Goal: Information Seeking & Learning: Check status

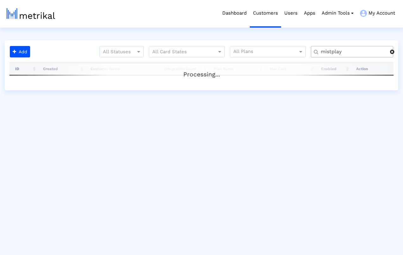
drag, startPoint x: 392, startPoint y: 52, endPoint x: 389, endPoint y: 52, distance: 3.2
click at [392, 52] on span at bounding box center [392, 51] width 4 height 5
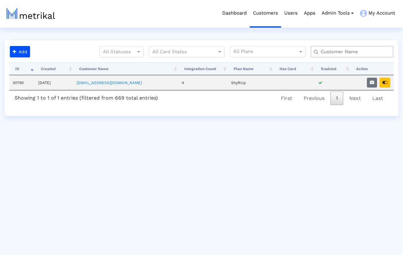
click at [349, 52] on input "text" at bounding box center [353, 51] width 74 height 7
type input "defer"
click at [386, 85] on icon "button" at bounding box center [385, 82] width 5 height 4
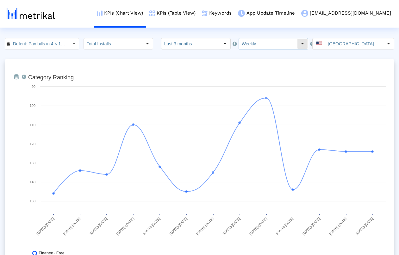
click at [278, 41] on input "Weekly" at bounding box center [268, 43] width 58 height 11
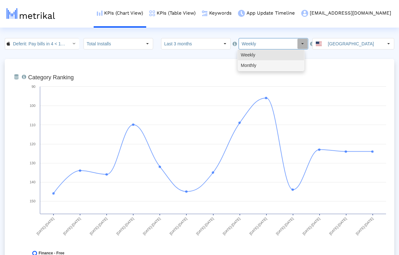
click at [265, 64] on div "Monthly" at bounding box center [271, 65] width 66 height 10
type input "Monthly"
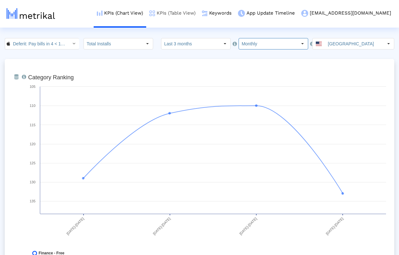
click at [199, 15] on link "KPIs (Table View)" at bounding box center [172, 13] width 53 height 26
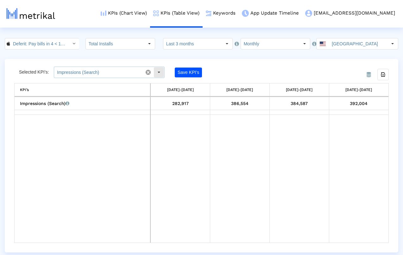
click at [157, 73] on div "Select" at bounding box center [159, 72] width 10 height 10
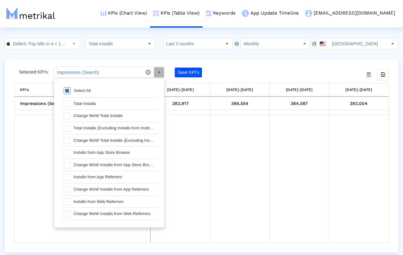
click at [79, 90] on div "Select All" at bounding box center [82, 90] width 23 height 5
type input "Impressions (Search), Total Installs, Change WoW Total Installs, Total Installs…"
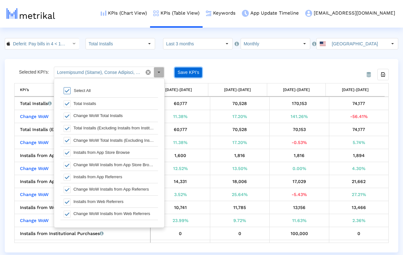
click at [191, 69] on button "Save KPI’s" at bounding box center [188, 72] width 27 height 10
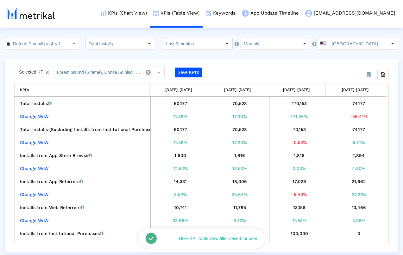
click at [244, 63] on div "From Database Selected KPI’s: Pull down to refresh... Release to refresh... Ref…" at bounding box center [202, 155] width 394 height 193
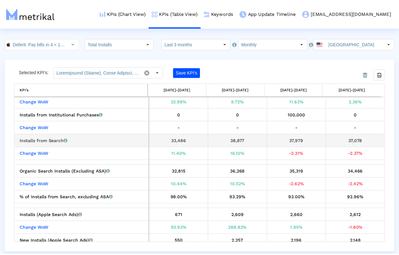
scroll to position [125, 0]
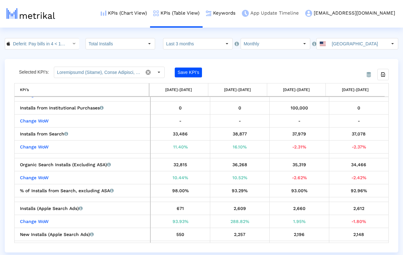
click at [293, 16] on link "App Update Timeline" at bounding box center [270, 13] width 63 height 26
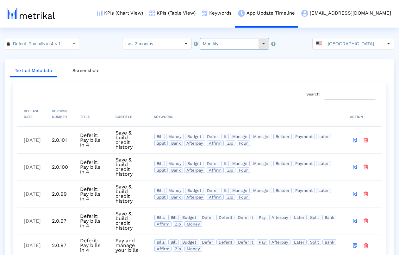
click at [225, 44] on input "Monthly" at bounding box center [229, 43] width 58 height 11
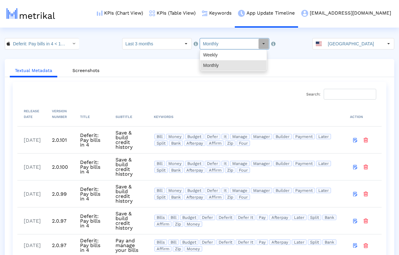
click at [170, 60] on div "Textual Metadata Screenshots Search: Processing... RELEASE DATE VERSION NUMBER …" at bounding box center [200, 182] width 390 height 247
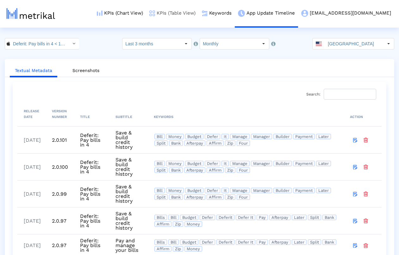
click at [199, 13] on link "KPIs (Table View)" at bounding box center [172, 13] width 53 height 26
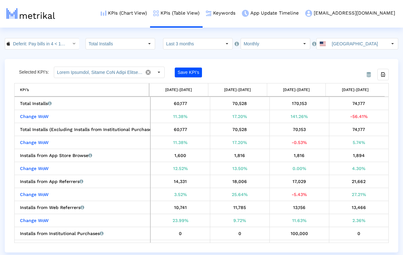
click at [81, 41] on div "Deferit: Pay bills in 4 < 1454473561 > Total Installs Select how far back from …" at bounding box center [201, 43] width 403 height 11
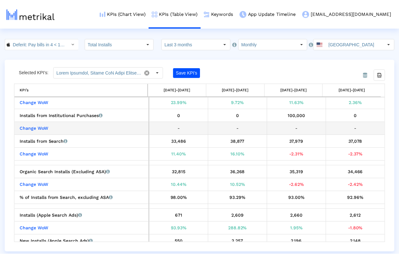
scroll to position [146, 0]
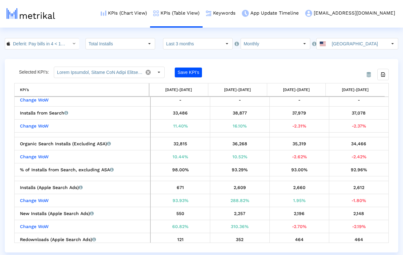
click at [282, 67] on div "Selected KPI’s: Save KPI’s" at bounding box center [154, 72] width 281 height 11
click at [386, 75] on icon "Export all data" at bounding box center [383, 75] width 6 height 6
click at [252, 44] on input "Monthly" at bounding box center [270, 43] width 58 height 11
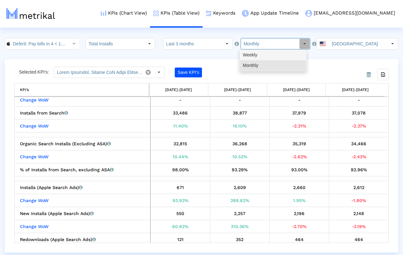
click at [258, 56] on div "Weekly" at bounding box center [273, 55] width 66 height 10
type input "Weekly"
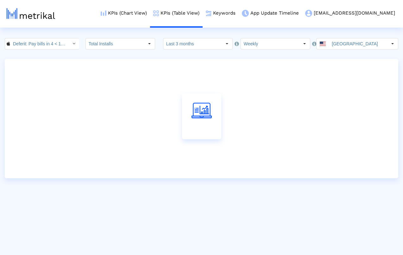
click at [288, 57] on crea-index "Deferit: Pay bills in 4 < 1454473561 > Total Installs Select how far back from …" at bounding box center [201, 108] width 403 height 140
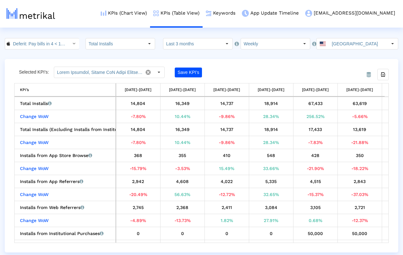
click at [272, 56] on crea-index "Deferit: Pay bills in 4 < 1454473561 > Total Installs Select how far back from …" at bounding box center [201, 145] width 403 height 214
click at [383, 75] on icon "Export all data" at bounding box center [383, 75] width 6 height 6
click at [238, 61] on div "From Database Selected KPI’s: Save KPI’s Export all data KPI’s KPI’s [DATE]-[DA…" at bounding box center [202, 155] width 394 height 193
click at [302, 13] on link "App Update Timeline" at bounding box center [270, 13] width 63 height 26
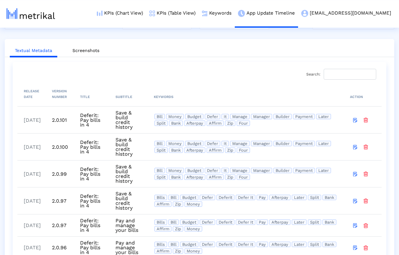
scroll to position [60, 0]
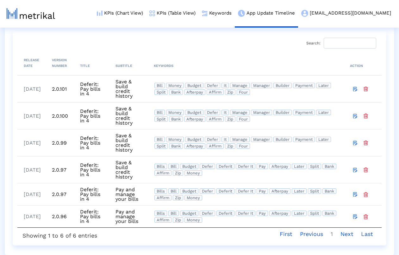
click at [122, 35] on div "Search: Processing... RELEASE DATE VERSION NUMBER TITLE SUBTITLE KEYWORDS ACTIO…" at bounding box center [199, 137] width 364 height 205
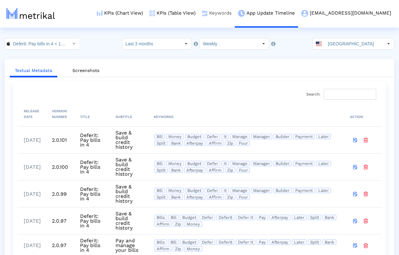
click at [235, 11] on link "Keywords" at bounding box center [217, 13] width 36 height 26
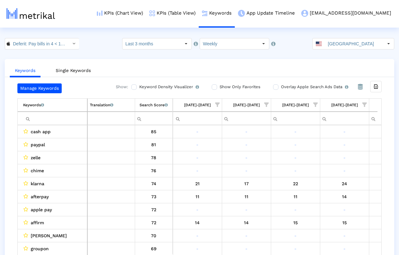
scroll to position [0, 433]
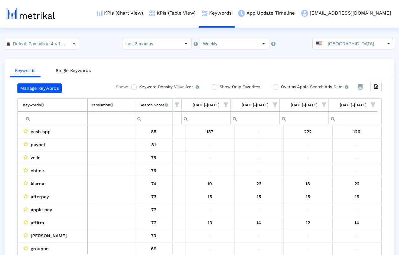
click at [212, 87] on input "Show Only Favorites" at bounding box center [214, 87] width 4 height 4
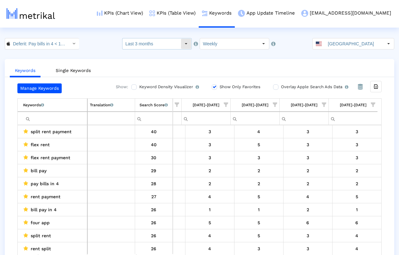
click at [164, 46] on input "Last 3 months" at bounding box center [152, 43] width 58 height 11
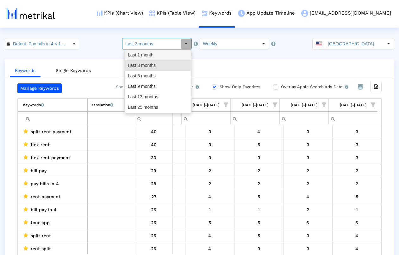
click at [162, 57] on div "Last 1 month" at bounding box center [158, 55] width 66 height 10
type input "Last 1 month"
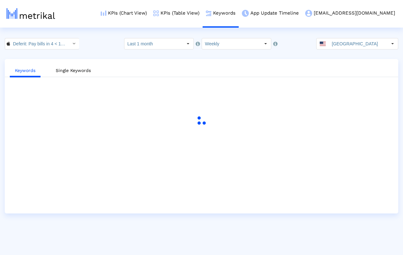
click at [238, 59] on crea-index "Deferit: Pay bills in 4 < 1454473561 > Select how far back from today you would…" at bounding box center [201, 125] width 403 height 175
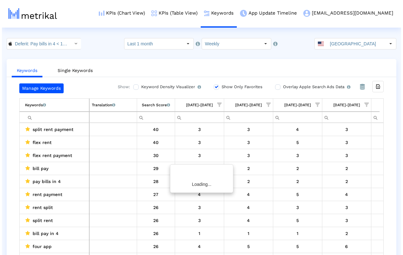
scroll to position [0, 41]
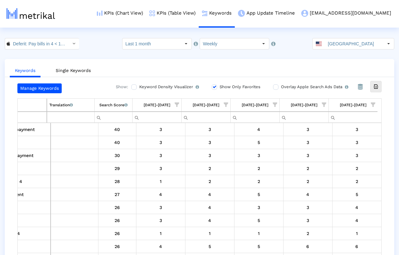
click at [379, 86] on div "Export all data" at bounding box center [376, 86] width 11 height 11
click at [30, 46] on input "Deferit: Pay bills in 4 < 1454473561 >" at bounding box center [38, 43] width 57 height 11
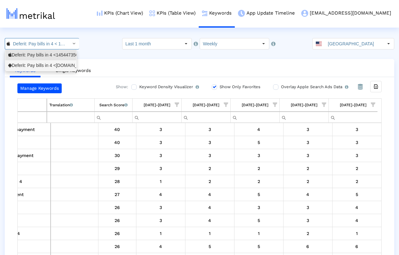
click at [25, 62] on div "Deferit: Pay bills in 4 <au.com.deferit.app>" at bounding box center [40, 65] width 65 height 6
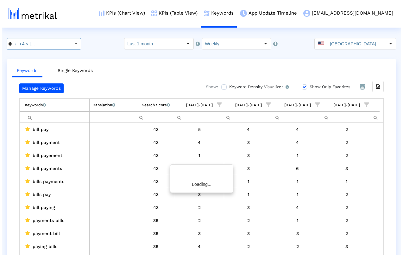
scroll to position [0, 37]
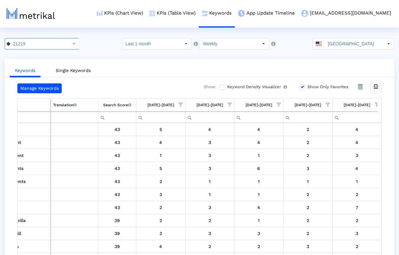
click at [174, 60] on div "Keywords Single Keywords Manage Keywords Show: Keyword Density Visualizer Turn …" at bounding box center [200, 163] width 390 height 208
click at [376, 87] on icon "Export all data" at bounding box center [376, 87] width 6 height 6
click at [199, 12] on link "KPIs (Table View)" at bounding box center [172, 13] width 53 height 26
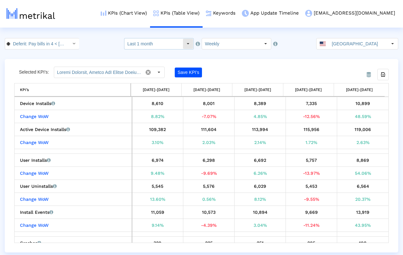
click at [171, 45] on input "Last 1 month" at bounding box center [153, 43] width 58 height 11
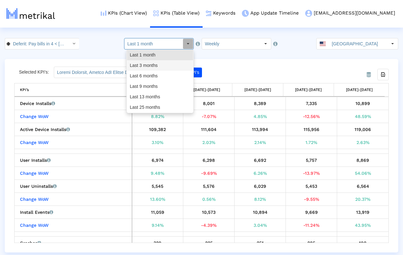
click at [158, 63] on div "Last 3 months" at bounding box center [160, 65] width 66 height 10
type input "Last 3 months"
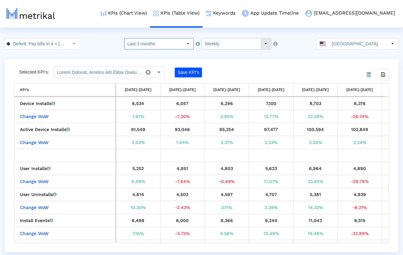
click at [229, 43] on input "Weekly" at bounding box center [231, 43] width 58 height 11
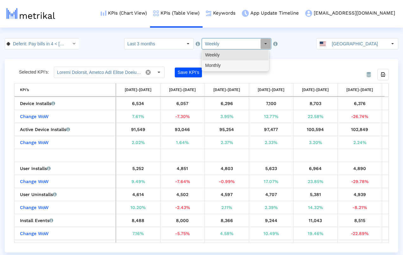
click at [226, 62] on div "Monthly" at bounding box center [235, 65] width 66 height 10
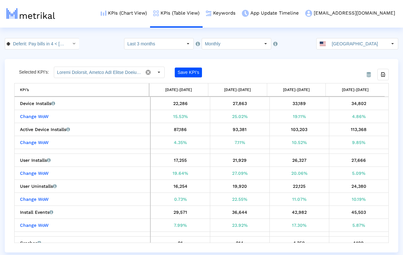
click at [300, 53] on crea-index "Deferit: Pay bills in 4 < au.com.deferit.app > Select how far back from today y…" at bounding box center [201, 145] width 403 height 214
click at [382, 74] on icon "Export all data" at bounding box center [383, 75] width 6 height 6
click at [53, 43] on input "Deferit: Pay bills in 4 < au.com.deferit.app >" at bounding box center [38, 43] width 57 height 11
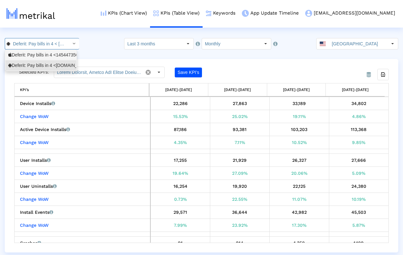
click at [40, 55] on div "Deferit: Pay bills in 4 <1454473561>" at bounding box center [40, 55] width 65 height 6
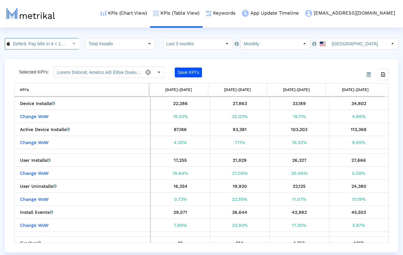
scroll to position [0, 23]
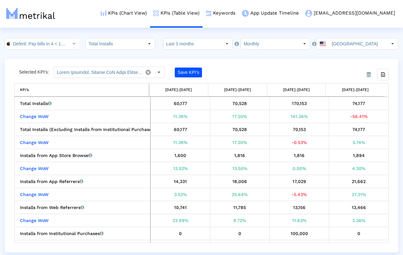
click at [270, 64] on div "From Database Selected KPI’s: Save KPI’s Export all data KPI’s 06/01/25-06/30/2…" at bounding box center [202, 155] width 394 height 193
click at [382, 75] on icon "Export all data" at bounding box center [383, 75] width 6 height 6
click at [58, 43] on input "Deferit: Pay bills in 4 < 1454473561 >" at bounding box center [38, 43] width 57 height 11
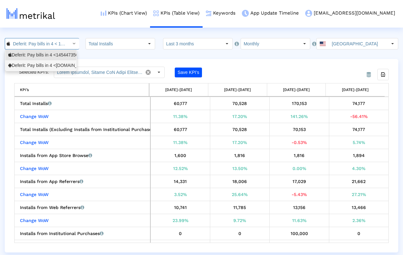
click at [38, 65] on div "Deferit: Pay bills in 4 <au.com.deferit.app>" at bounding box center [40, 65] width 65 height 6
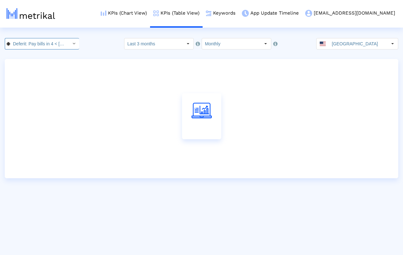
scroll to position [0, 36]
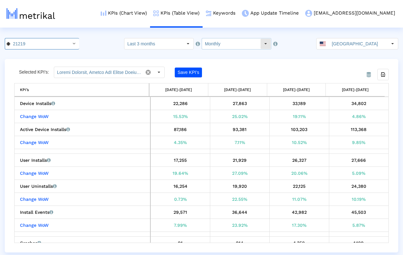
click at [231, 43] on input "Monthly" at bounding box center [231, 43] width 58 height 11
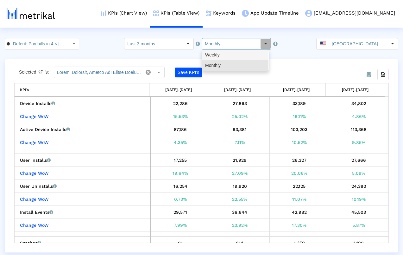
click at [227, 55] on div "Weekly" at bounding box center [235, 55] width 66 height 10
type input "Weekly"
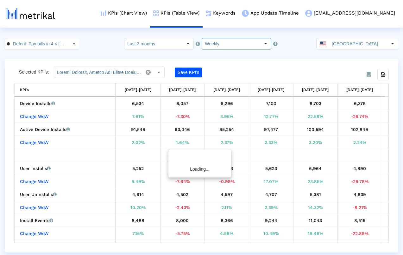
click at [98, 47] on div "Deferit: Pay bills in 4 < au.com.deferit.app > Pull down to refresh... Release …" at bounding box center [201, 43] width 403 height 11
click at [311, 66] on div "From Database Selected KPI’s: Save KPI’s Export all data KPI’s KPI’s 07/06/25-0…" at bounding box center [202, 155] width 394 height 193
click at [43, 44] on input "Deferit: Pay bills in 4 < au.com.deferit.app >" at bounding box center [38, 43] width 57 height 11
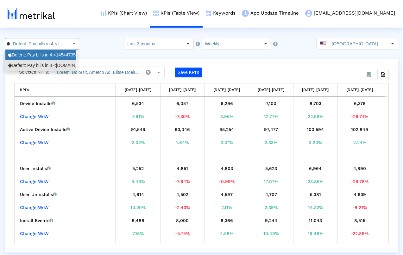
click at [41, 53] on div "Deferit: Pay bills in 4 <1454473561>" at bounding box center [40, 55] width 65 height 6
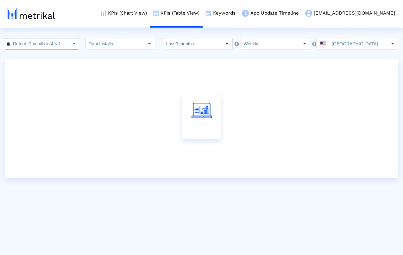
scroll to position [0, 23]
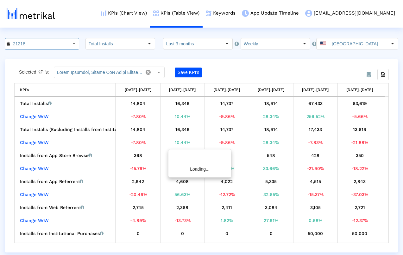
click at [254, 56] on crea-index "21218 Pull down to refresh... Release to refresh... Refreshing... Deferit: Pay …" at bounding box center [201, 145] width 403 height 214
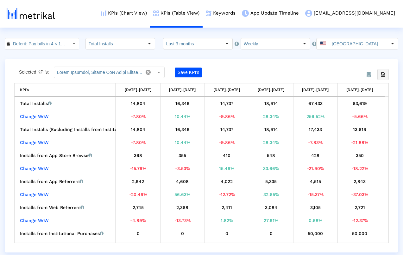
click at [382, 76] on icon "Export all data" at bounding box center [383, 75] width 6 height 6
click at [243, 57] on crea-index "Deferit: Pay bills in 4 < 1454473561 > Pull down to refresh... Release to refre…" at bounding box center [201, 145] width 403 height 214
click at [47, 47] on input "Deferit: Pay bills in 4 < 1454473561 >" at bounding box center [38, 43] width 57 height 11
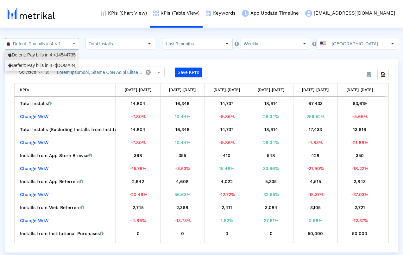
click at [41, 65] on div "Deferit: Pay bills in 4 <au.com.deferit.app>" at bounding box center [40, 65] width 65 height 6
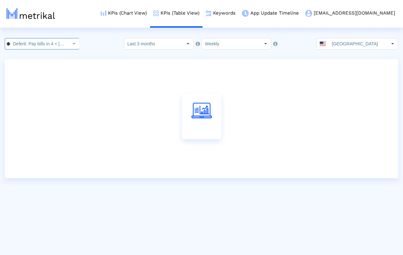
scroll to position [0, 36]
click at [246, 58] on crea-index "21219 Pull down to refresh... Release to refresh... Refreshing... Deferit: Pay …" at bounding box center [201, 108] width 403 height 140
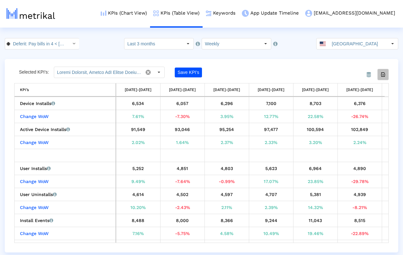
click at [384, 75] on icon "Export all data" at bounding box center [383, 75] width 6 height 6
click at [43, 42] on input "Deferit: Pay bills in 4 < au.com.deferit.app >" at bounding box center [38, 43] width 57 height 11
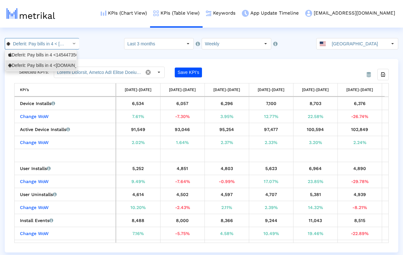
click at [35, 57] on div "Deferit: Pay bills in 4 <1454473561>" at bounding box center [40, 55] width 65 height 6
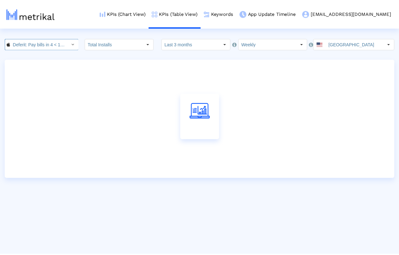
scroll to position [0, 23]
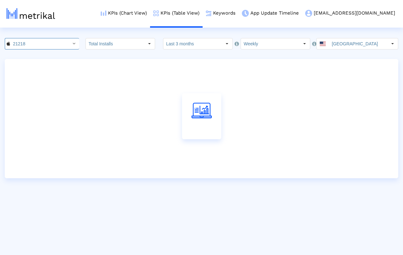
click at [258, 58] on crea-index "21218 Pull down to refresh... Release to refresh... Refreshing... Deferit: Pay …" at bounding box center [201, 108] width 403 height 140
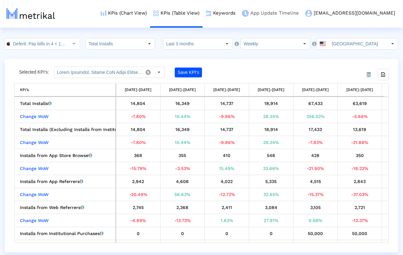
click at [302, 14] on link "App Update Timeline" at bounding box center [270, 13] width 63 height 26
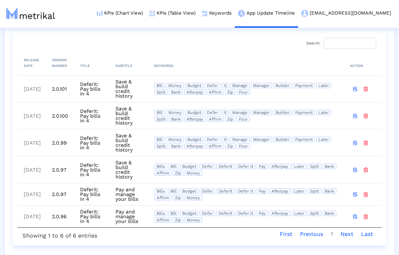
scroll to position [60, 0]
click at [199, 12] on link "KPIs (Table View)" at bounding box center [172, 13] width 53 height 26
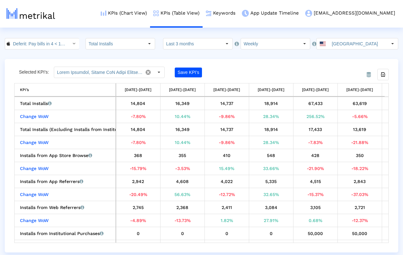
click at [277, 64] on div "From Database Selected KPI’s: Save KPI’s Export all data KPI’s KPI’s [DATE]-[DA…" at bounding box center [202, 155] width 394 height 193
click at [384, 74] on icon "Export all data" at bounding box center [383, 75] width 6 height 6
